Goal: Complete application form: Complete application form

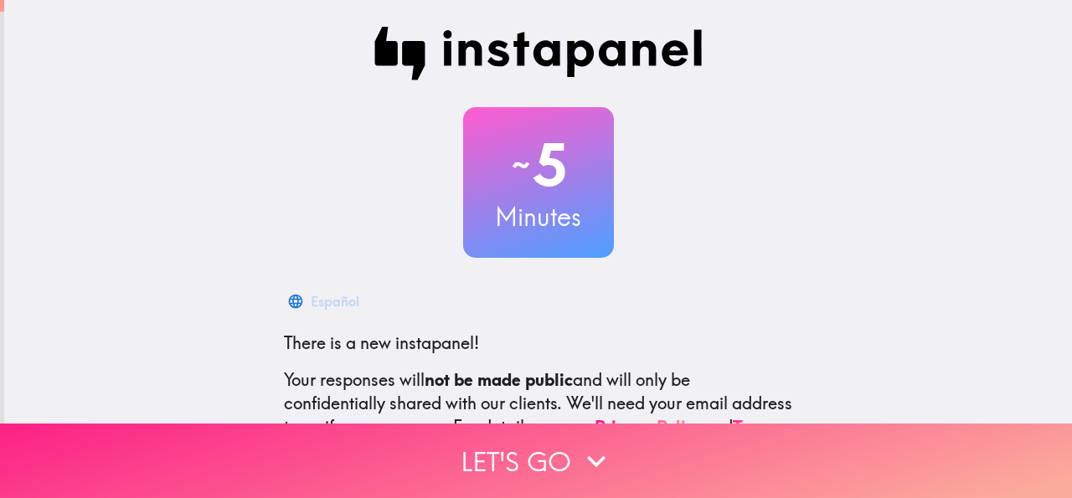
click at [516, 445] on button "Let's go" at bounding box center [536, 461] width 1072 height 75
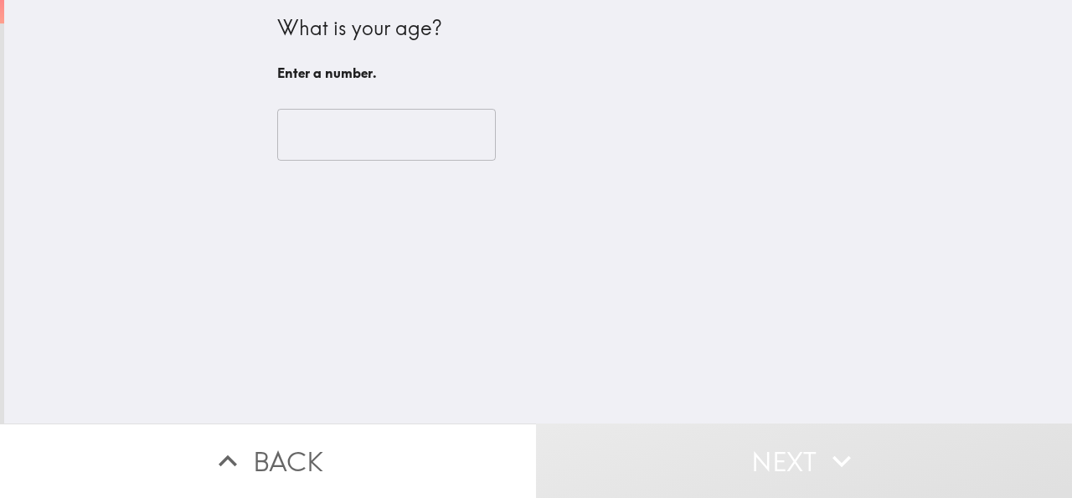
click at [371, 137] on input "number" at bounding box center [386, 135] width 219 height 52
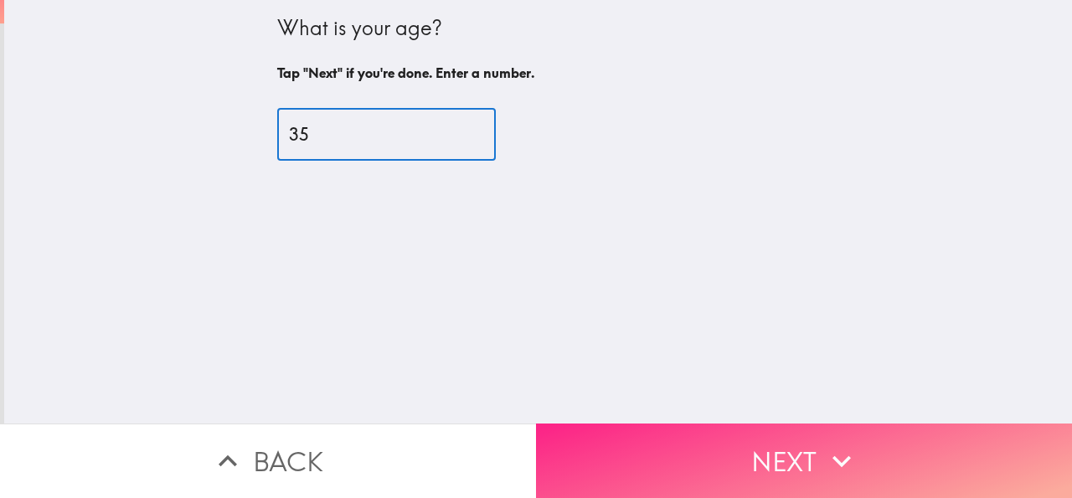
type input "35"
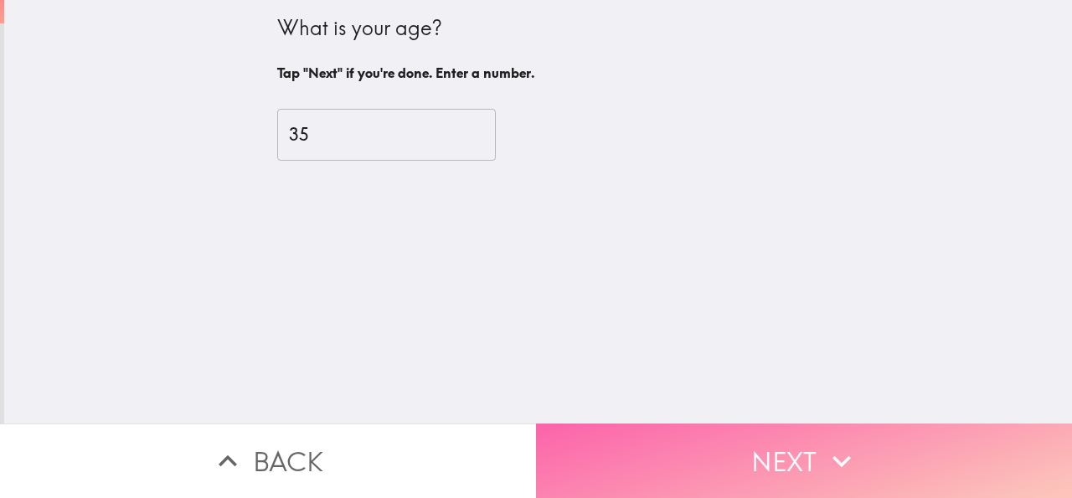
click at [776, 443] on button "Next" at bounding box center [804, 461] width 536 height 75
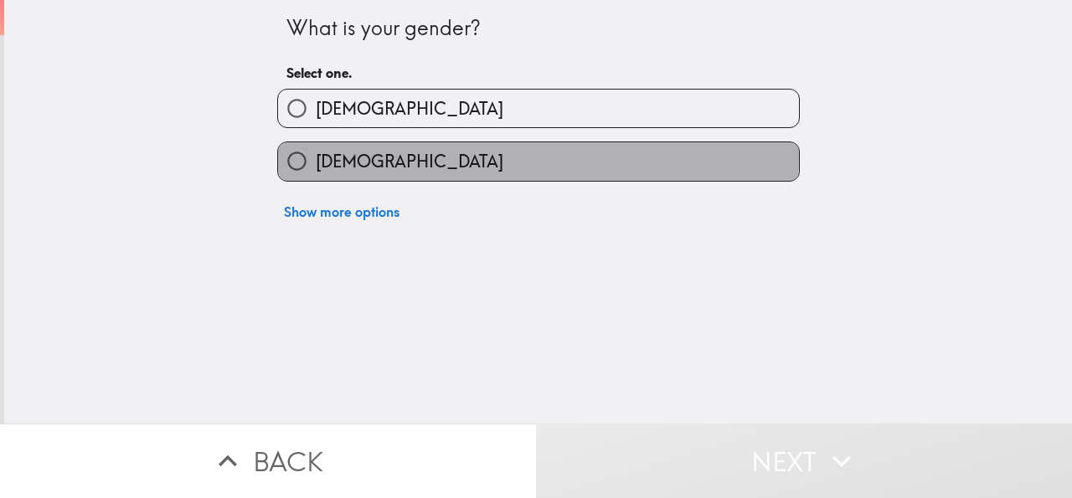
click at [364, 157] on label "[DEMOGRAPHIC_DATA]" at bounding box center [538, 161] width 521 height 38
click at [316, 157] on input "[DEMOGRAPHIC_DATA]" at bounding box center [297, 161] width 38 height 38
radio input "true"
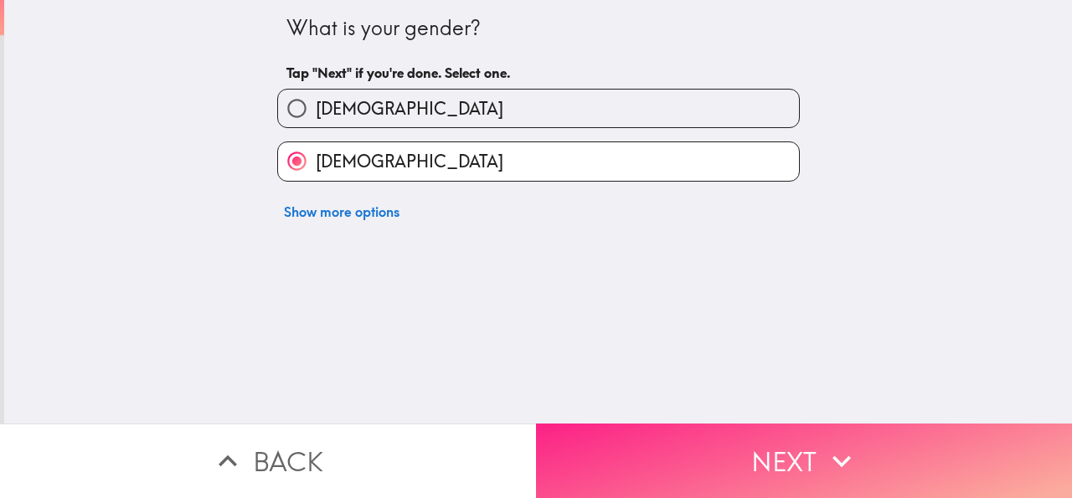
click at [714, 440] on button "Next" at bounding box center [804, 461] width 536 height 75
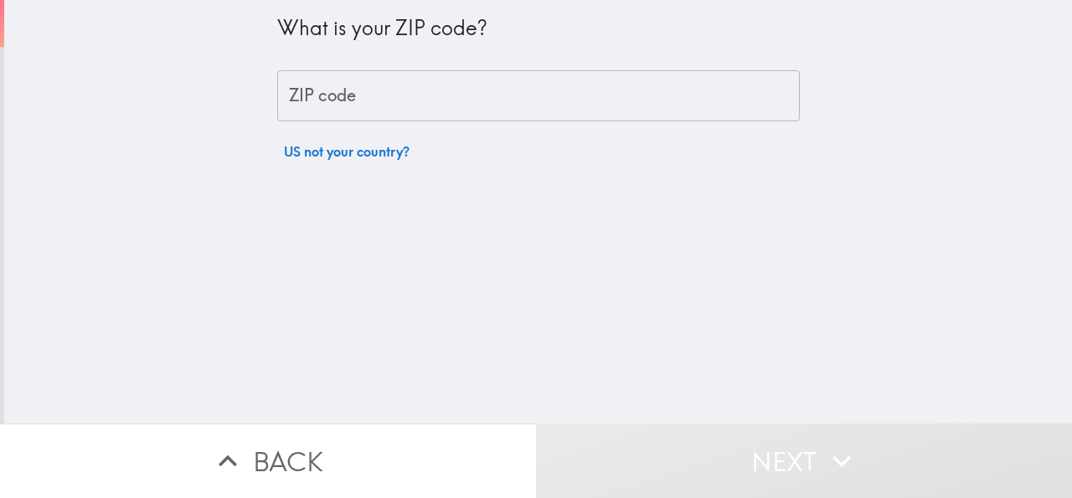
click at [334, 100] on input "ZIP code" at bounding box center [538, 96] width 523 height 52
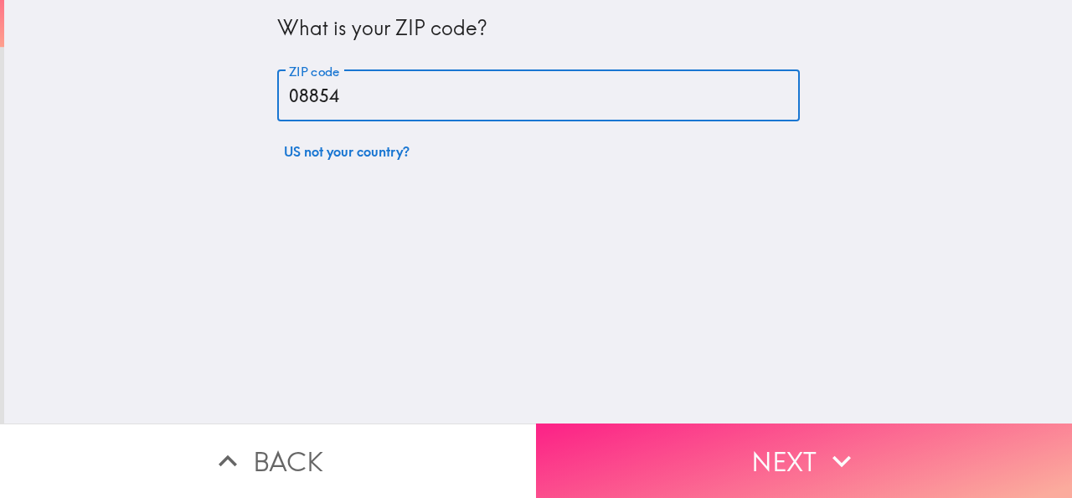
type input "08854"
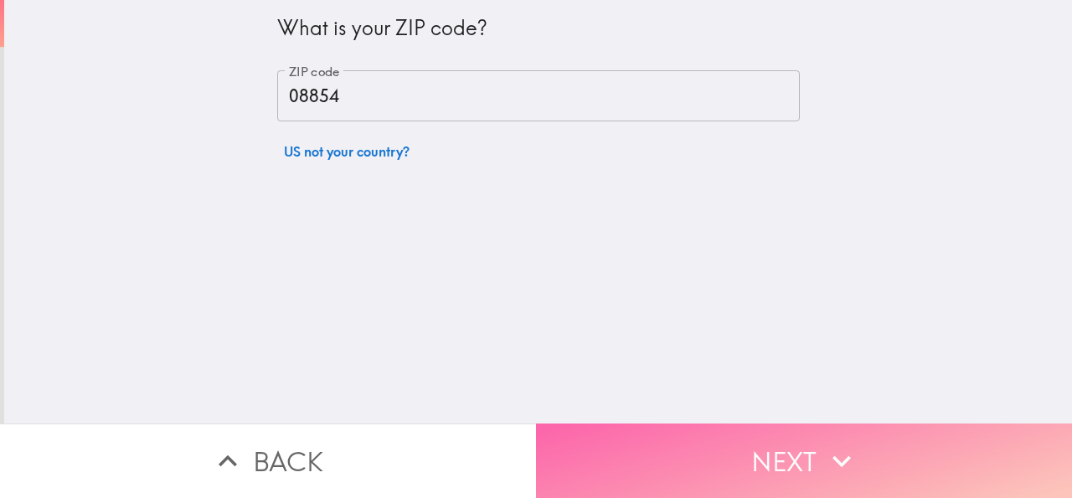
click at [753, 441] on button "Next" at bounding box center [804, 461] width 536 height 75
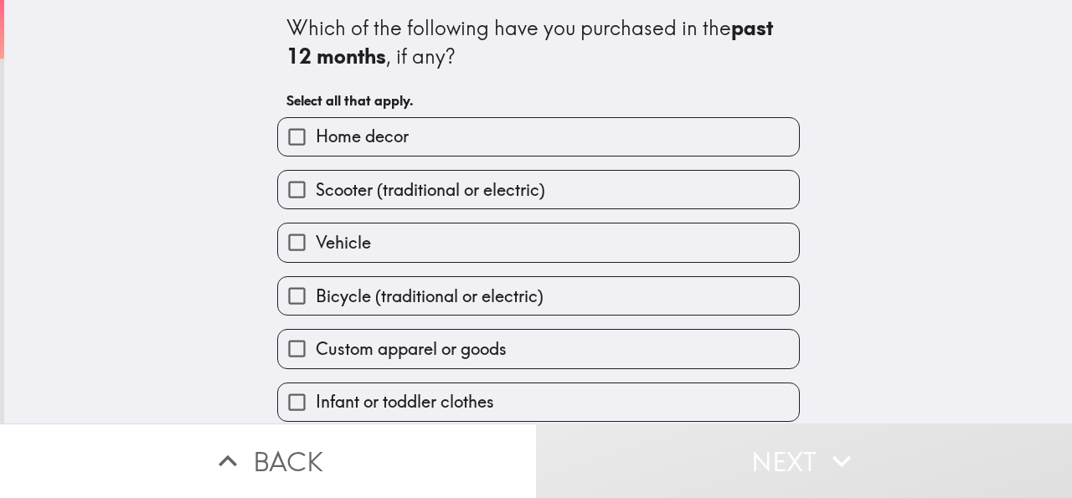
click at [360, 142] on span "Home decor" at bounding box center [362, 136] width 93 height 23
click at [316, 142] on input "Home decor" at bounding box center [297, 137] width 38 height 38
checkbox input "true"
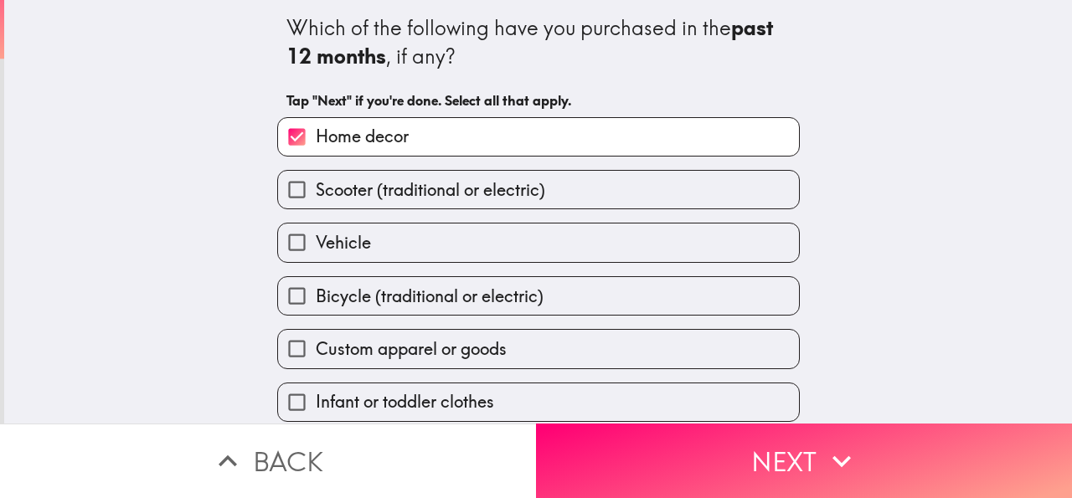
click at [351, 193] on span "Scooter (traditional or electric)" at bounding box center [430, 189] width 229 height 23
click at [316, 193] on input "Scooter (traditional or electric)" at bounding box center [297, 190] width 38 height 38
checkbox input "true"
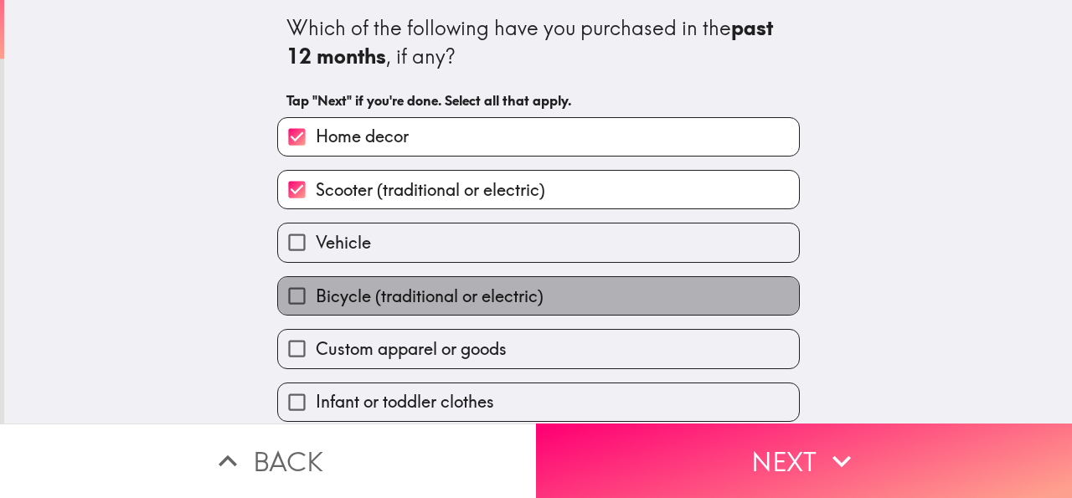
click at [348, 296] on span "Bicycle (traditional or electric)" at bounding box center [430, 296] width 228 height 23
click at [316, 296] on input "Bicycle (traditional or electric)" at bounding box center [297, 296] width 38 height 38
checkbox input "true"
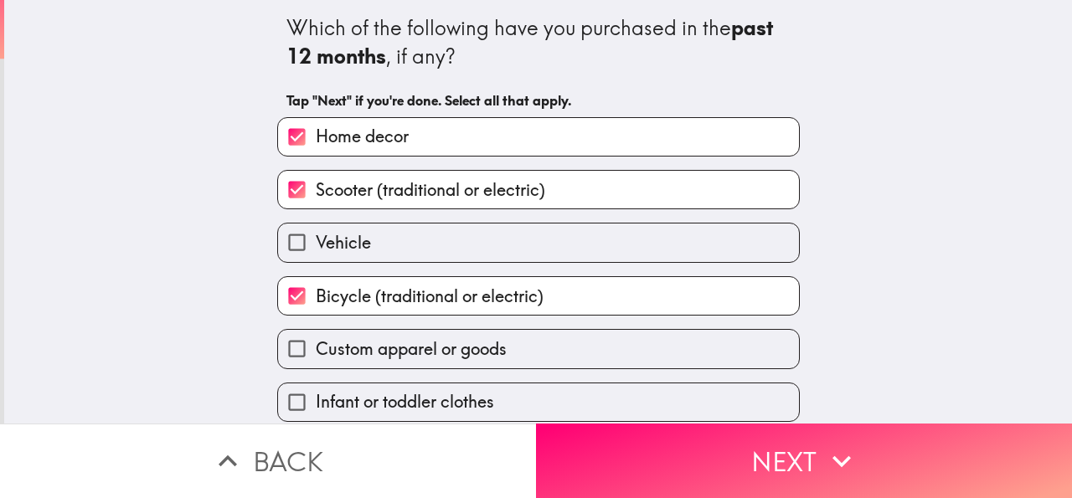
click at [358, 350] on span "Custom apparel or goods" at bounding box center [411, 349] width 191 height 23
click at [316, 350] on input "Custom apparel or goods" at bounding box center [297, 349] width 38 height 38
checkbox input "true"
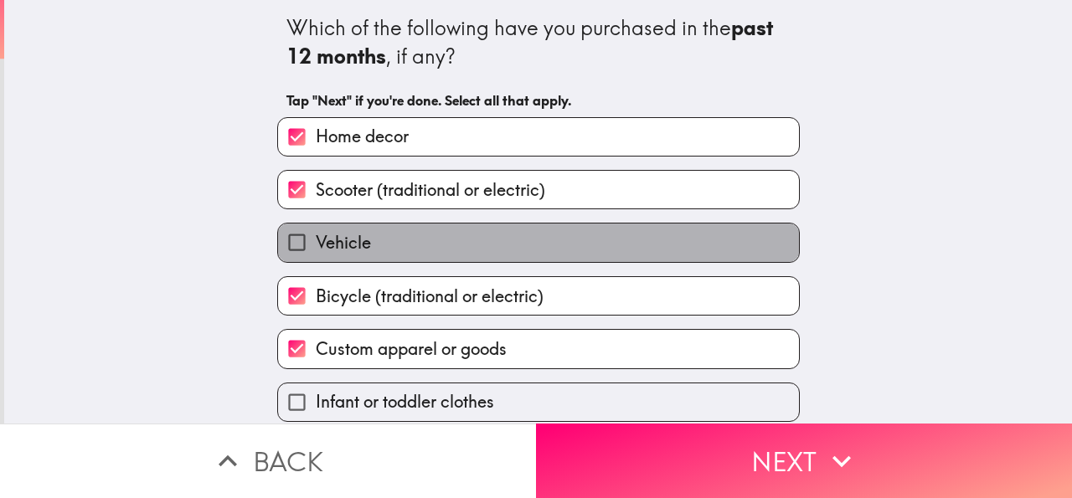
click at [342, 230] on label "Vehicle" at bounding box center [538, 243] width 521 height 38
click at [316, 230] on input "Vehicle" at bounding box center [297, 243] width 38 height 38
checkbox input "true"
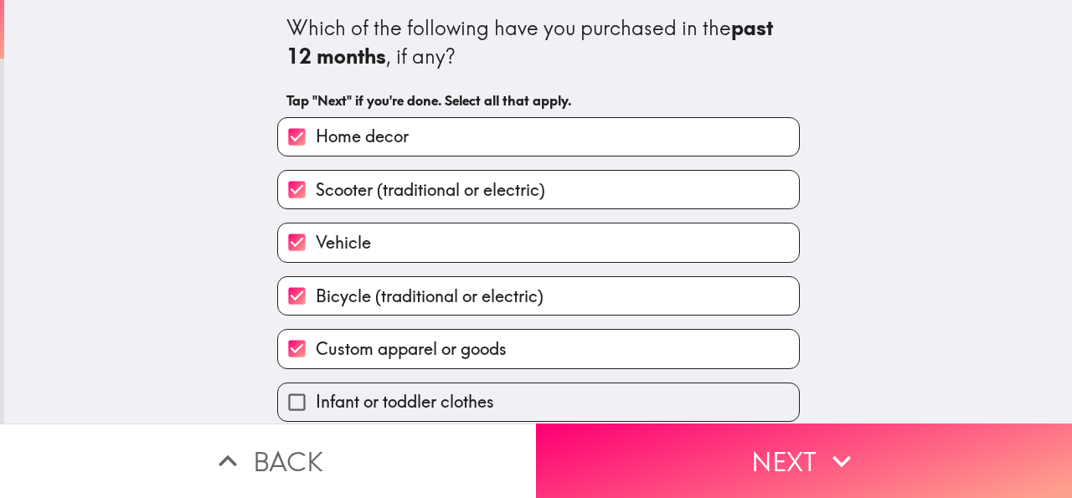
scroll to position [123, 0]
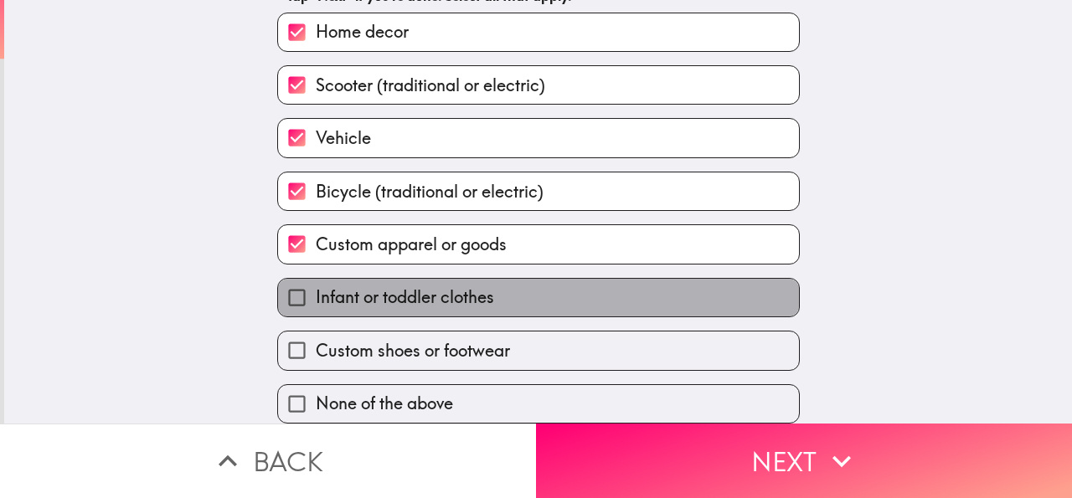
click at [399, 286] on span "Infant or toddler clothes" at bounding box center [405, 297] width 178 height 23
click at [316, 279] on input "Infant or toddler clothes" at bounding box center [297, 298] width 38 height 38
checkbox input "true"
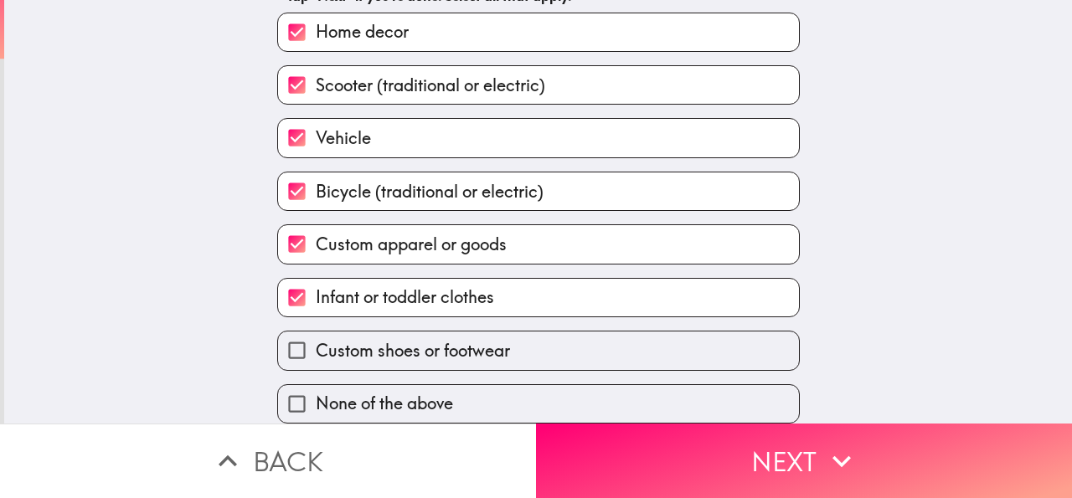
click at [406, 339] on span "Custom shoes or footwear" at bounding box center [413, 350] width 194 height 23
click at [316, 339] on input "Custom shoes or footwear" at bounding box center [297, 351] width 38 height 38
checkbox input "true"
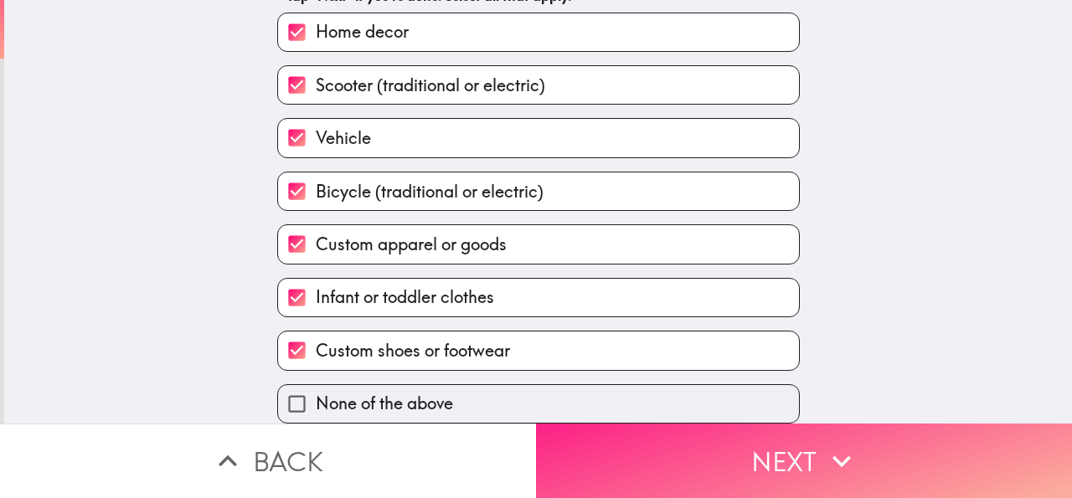
click at [767, 446] on button "Next" at bounding box center [804, 461] width 536 height 75
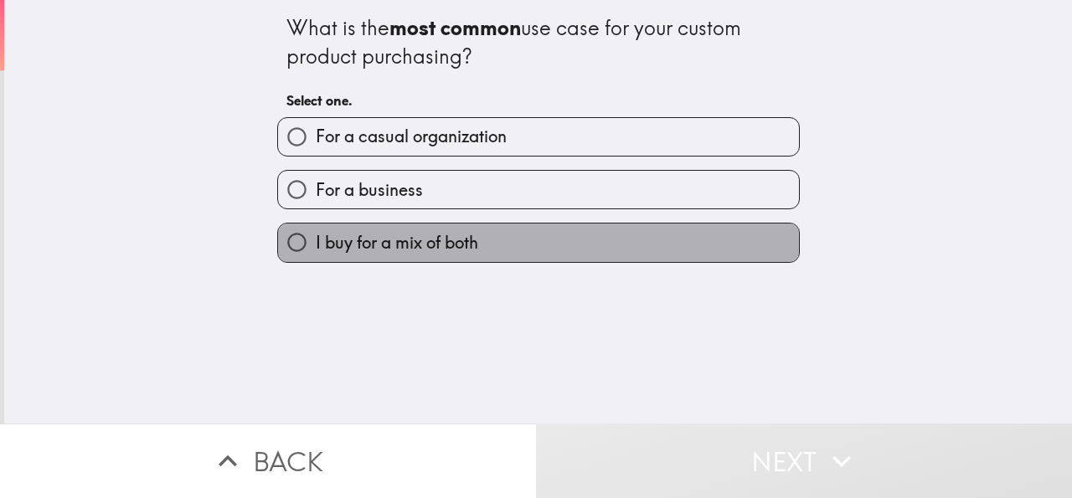
click at [394, 247] on span "I buy for a mix of both" at bounding box center [397, 242] width 162 height 23
click at [316, 247] on input "I buy for a mix of both" at bounding box center [297, 243] width 38 height 38
radio input "true"
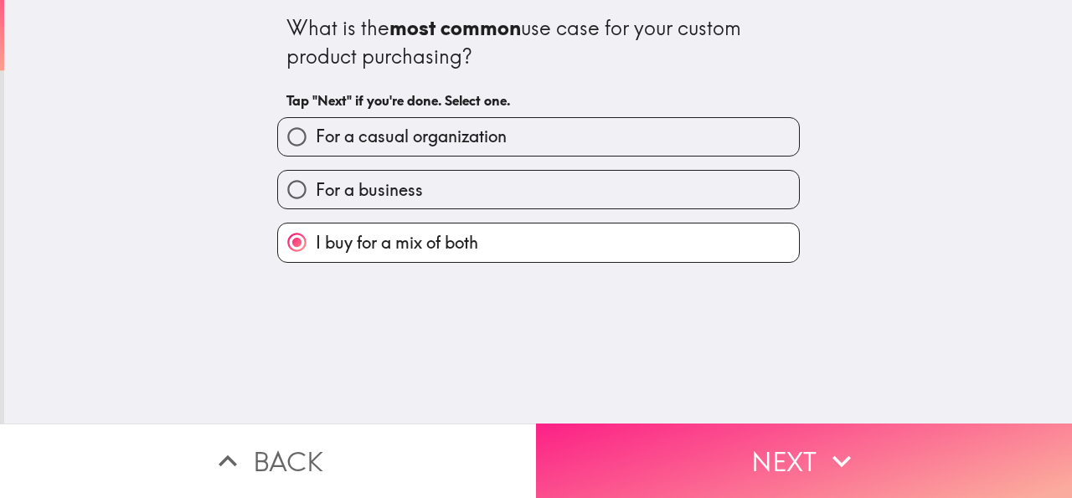
click at [679, 436] on button "Next" at bounding box center [804, 461] width 536 height 75
